Goal: Task Accomplishment & Management: Complete application form

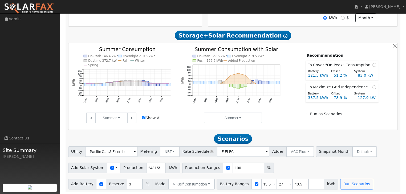
scroll to position [195, 0]
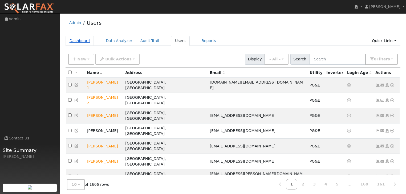
click at [78, 39] on link "Dashboard" at bounding box center [80, 41] width 28 height 10
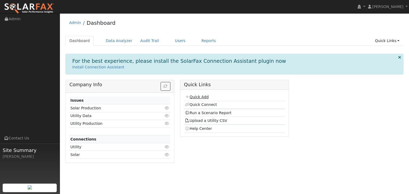
click at [196, 97] on link "Quick Add" at bounding box center [197, 97] width 24 height 4
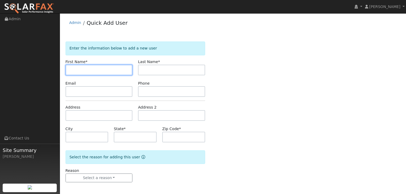
click at [80, 68] on input "text" at bounding box center [99, 70] width 67 height 11
type input "Hazy"
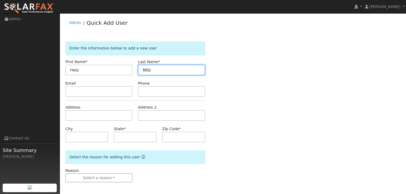
type input "BBQ"
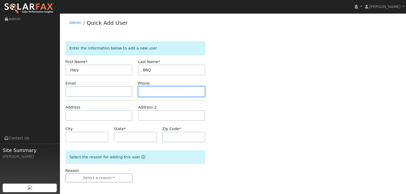
click at [154, 91] on input "text" at bounding box center [171, 91] width 67 height 11
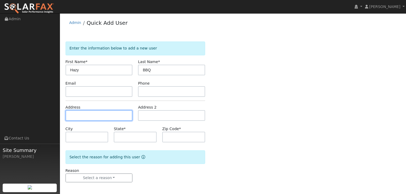
click at [85, 113] on input "text" at bounding box center [99, 115] width 67 height 11
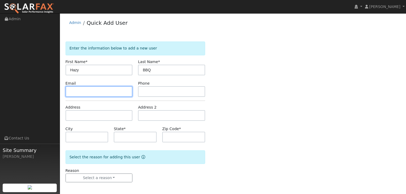
click at [79, 92] on input "text" at bounding box center [99, 91] width 67 height 11
type input "t"
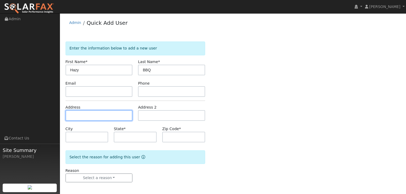
click at [69, 117] on input "text" at bounding box center [99, 115] width 67 height 11
type input "200 Hartz Avenue"
type input "Danville"
type input "CA"
type input "94526"
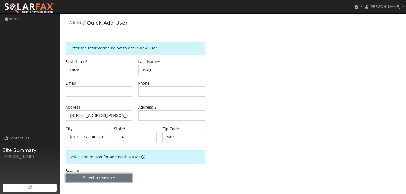
click at [99, 175] on button "Select a reason" at bounding box center [99, 178] width 67 height 9
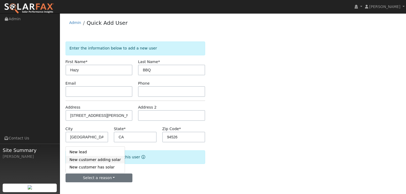
click at [94, 160] on link "New customer adding solar" at bounding box center [95, 159] width 59 height 7
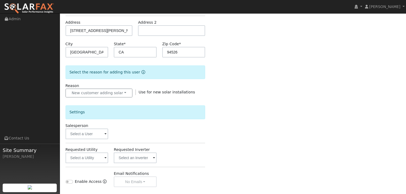
scroll to position [85, 0]
click at [106, 131] on span at bounding box center [105, 134] width 2 height 6
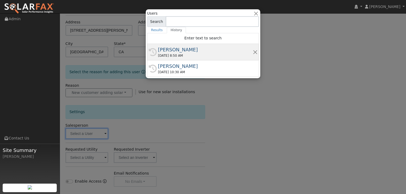
click at [172, 51] on div "[PERSON_NAME]" at bounding box center [205, 49] width 95 height 7
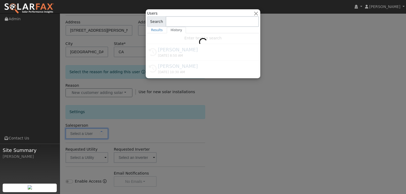
type input "[PERSON_NAME]"
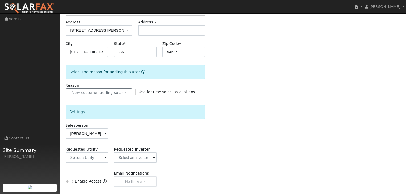
click at [105, 158] on span at bounding box center [105, 158] width 2 height 6
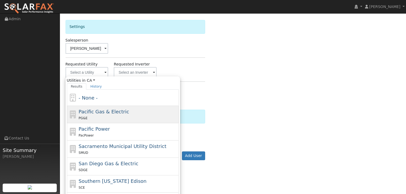
click at [95, 110] on span "Pacific Gas & Electric" at bounding box center [104, 112] width 50 height 6
type input "Pacific Gas & Electric"
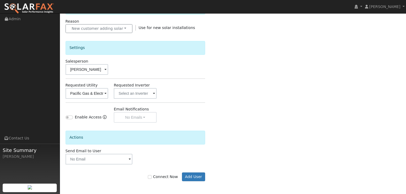
click at [130, 160] on span at bounding box center [130, 160] width 2 height 6
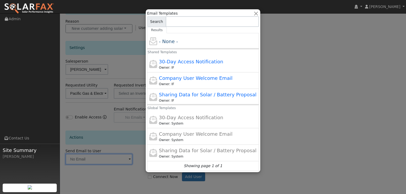
click at [130, 158] on div at bounding box center [203, 97] width 406 height 194
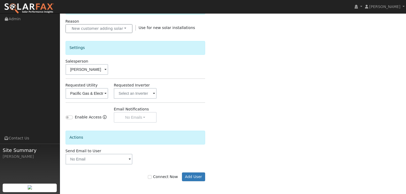
click at [130, 158] on span at bounding box center [130, 160] width 2 height 6
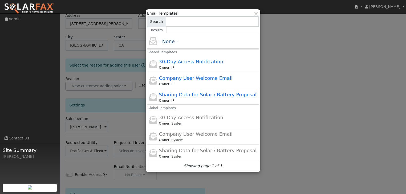
scroll to position [64, 0]
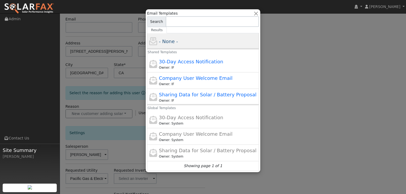
click at [167, 43] on span "- None -" at bounding box center [168, 42] width 19 height 6
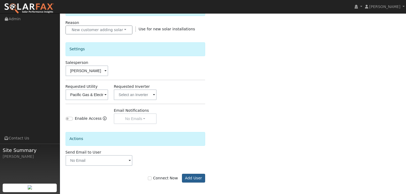
scroll to position [149, 0]
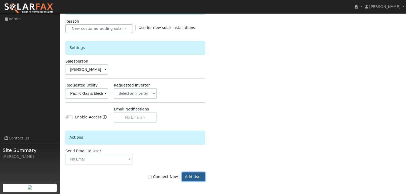
click at [198, 174] on button "Add User" at bounding box center [193, 177] width 23 height 9
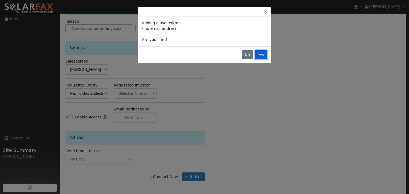
click at [264, 56] on button "Yes" at bounding box center [261, 54] width 12 height 9
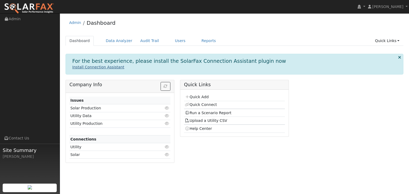
click at [89, 67] on link "Install Connection Assistant" at bounding box center [98, 67] width 52 height 4
click at [171, 40] on link "Users" at bounding box center [180, 41] width 19 height 10
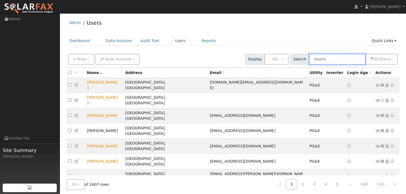
click at [324, 60] on input "text" at bounding box center [337, 59] width 56 height 11
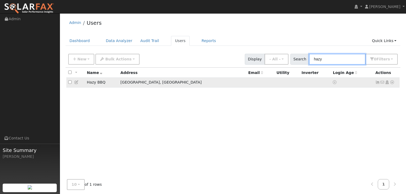
type input "hazy"
click at [392, 82] on icon at bounding box center [392, 82] width 5 height 4
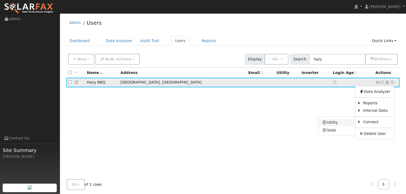
click at [335, 121] on link "Utility" at bounding box center [336, 122] width 37 height 7
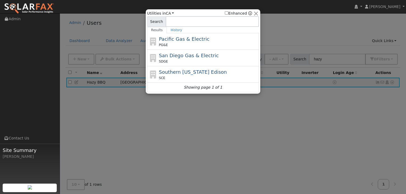
click at [178, 37] on span "Pacific Gas & Electric" at bounding box center [184, 39] width 50 height 6
